Goal: Task Accomplishment & Management: Complete application form

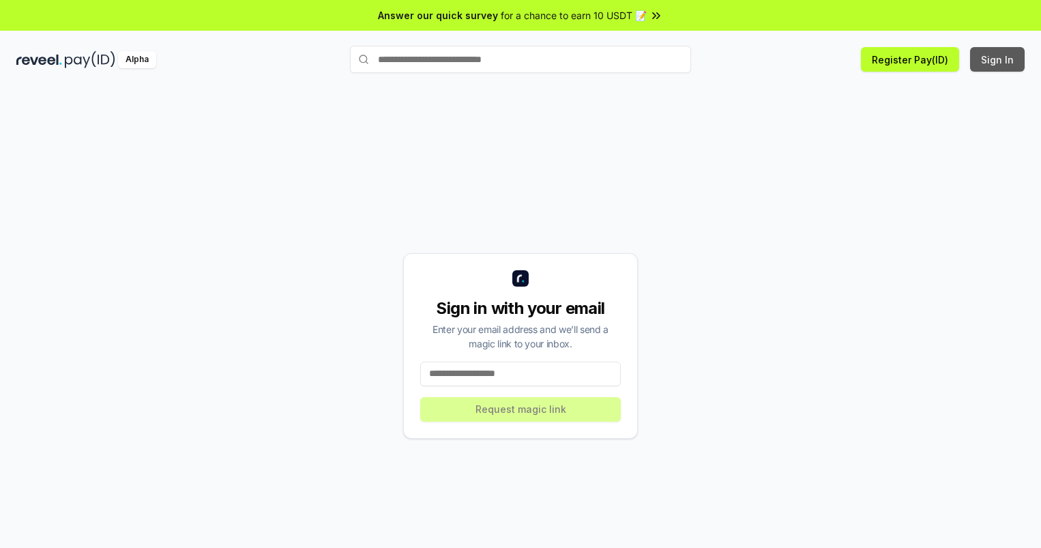
click at [998, 59] on button "Sign In" at bounding box center [997, 59] width 55 height 25
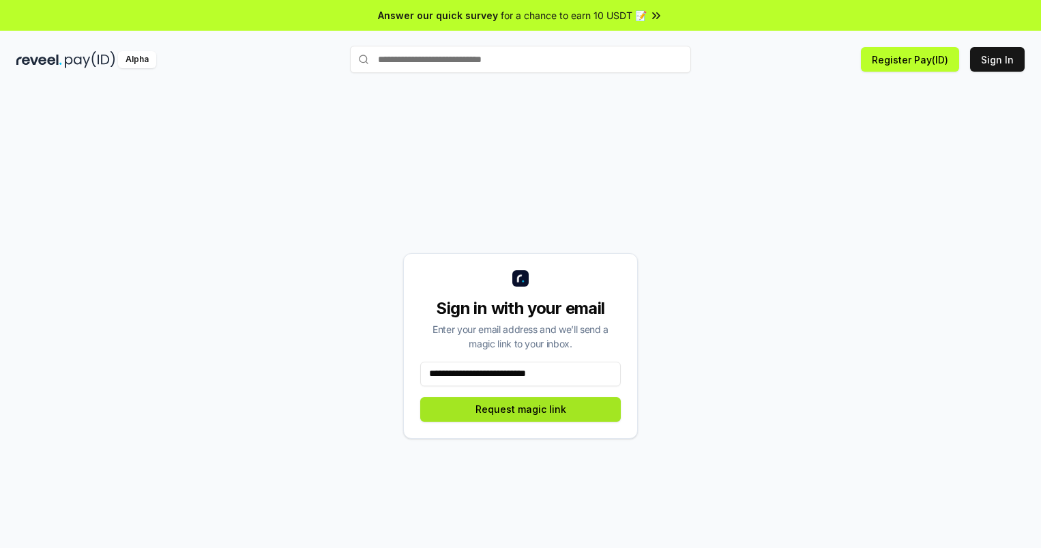
type input "**********"
click at [521, 409] on button "Request magic link" at bounding box center [520, 409] width 201 height 25
